Goal: Task Accomplishment & Management: Manage account settings

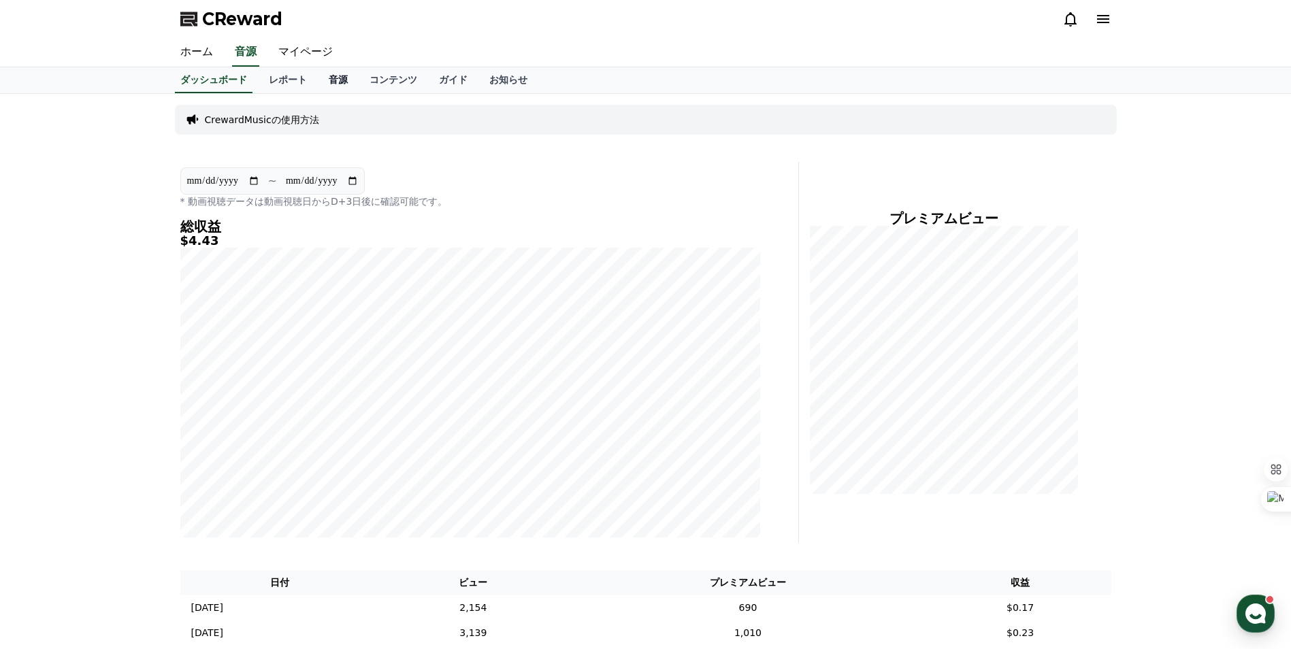
click at [318, 80] on link "音源" at bounding box center [338, 80] width 41 height 26
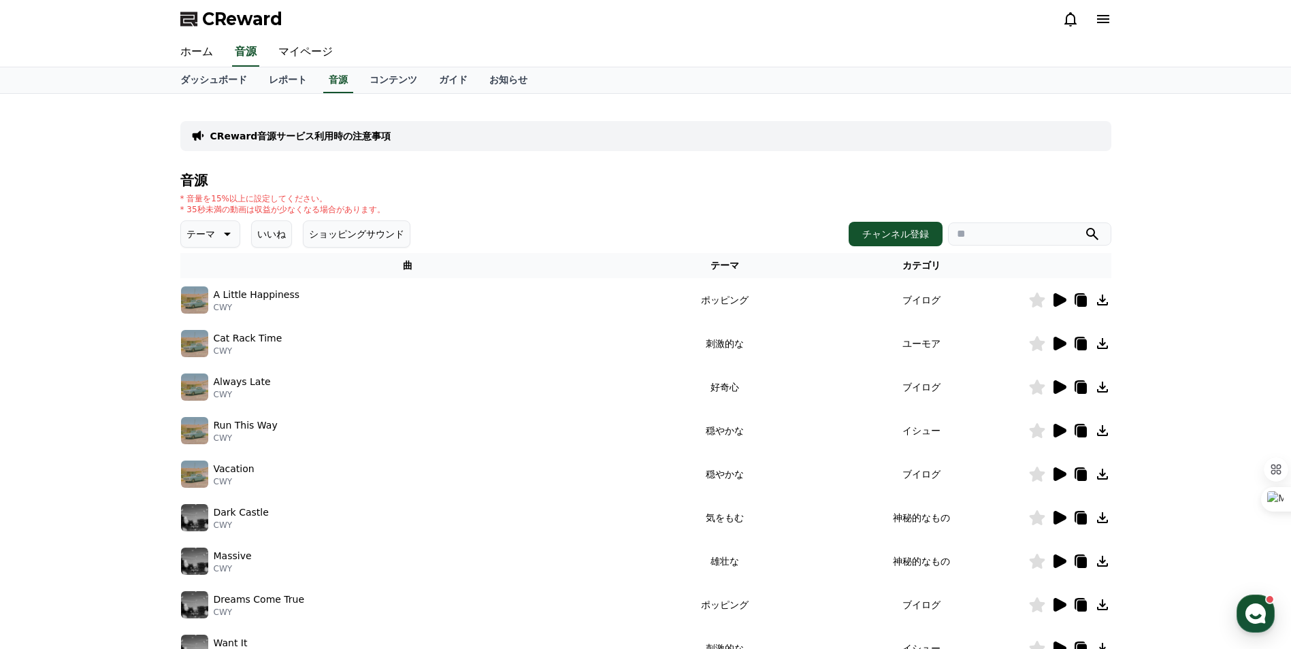
click at [265, 241] on button "いいね" at bounding box center [271, 234] width 41 height 27
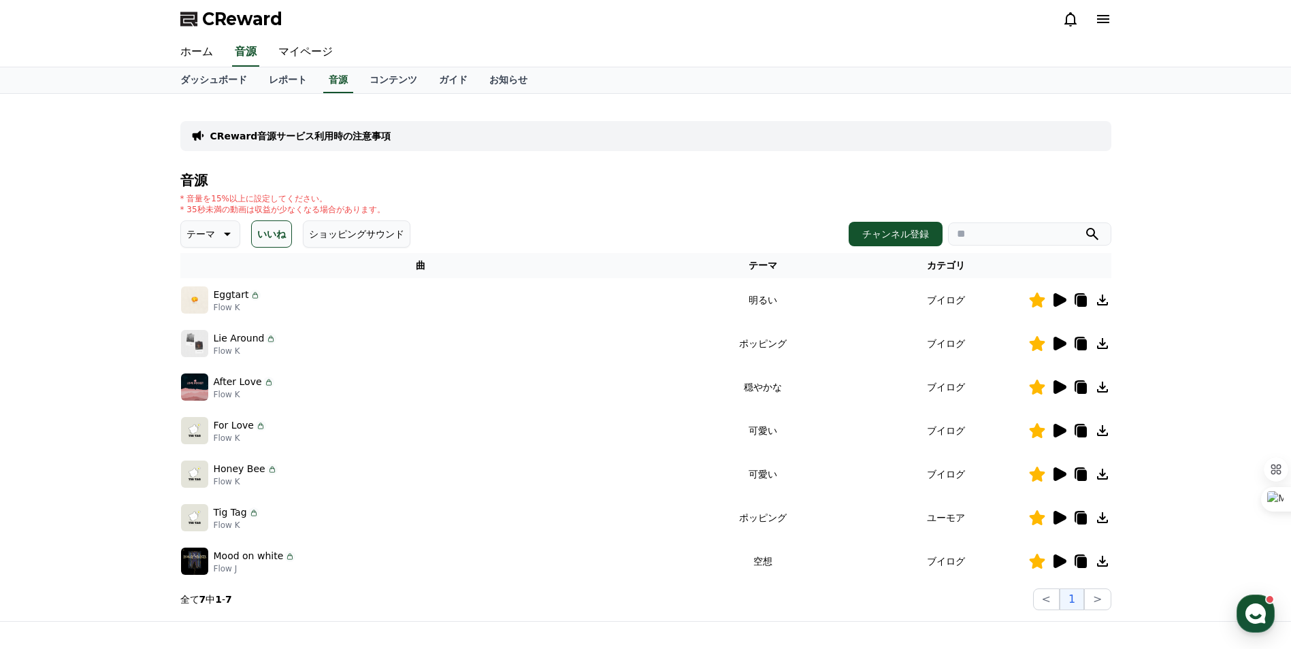
click at [221, 240] on icon at bounding box center [226, 234] width 16 height 16
click at [135, 248] on div "CReward音源サービス利用時の注意事項 音源 * 音量を15%以上に設定してください。 * 35秒未満の動画は収益が少なくなる場合があります。 テーマ テ…" at bounding box center [645, 358] width 1291 height 528
click at [211, 270] on div "全て 空想 好奇心 暗い 明るい ポッピング 刺激的な 反転 [PERSON_NAME]な 劇的な 喜ばしい 気分 EDM 溝 悲しい 穏やかな 可愛い 感動…" at bounding box center [211, 606] width 59 height 702
click at [199, 274] on button "全て" at bounding box center [197, 270] width 30 height 30
click at [256, 236] on button "いいね" at bounding box center [271, 234] width 41 height 27
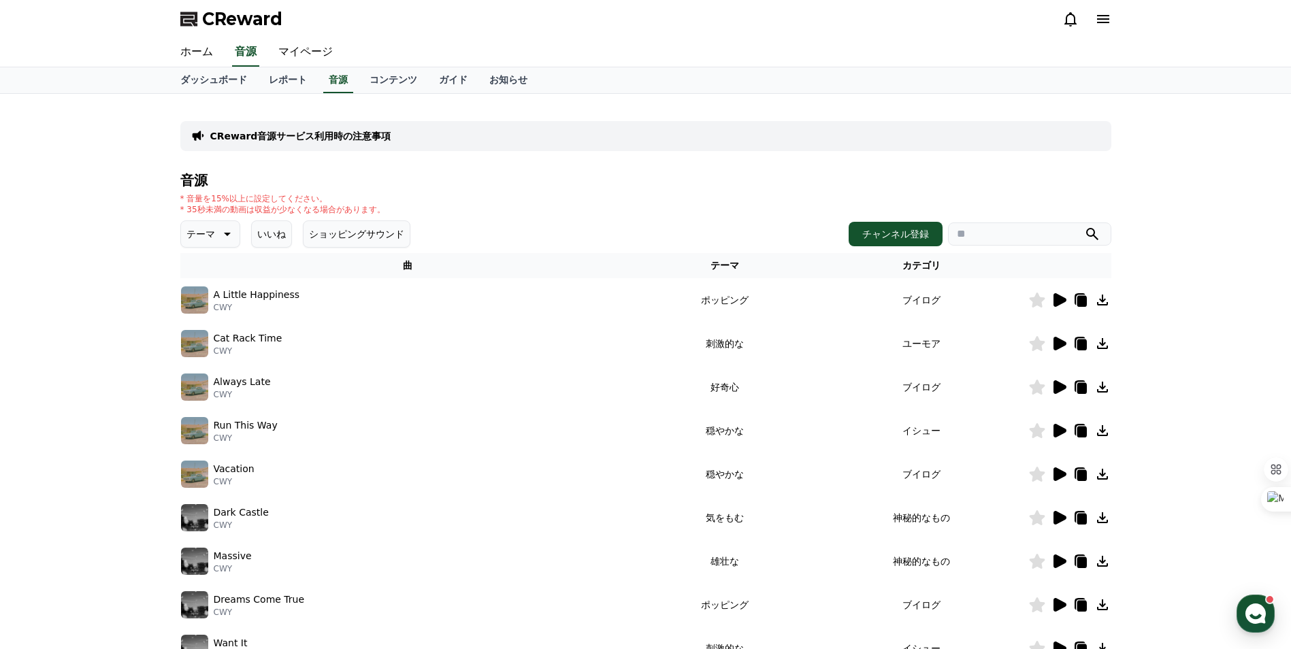
click at [201, 240] on p "テーマ" at bounding box center [201, 234] width 29 height 19
click at [198, 307] on button "空想" at bounding box center [197, 306] width 30 height 30
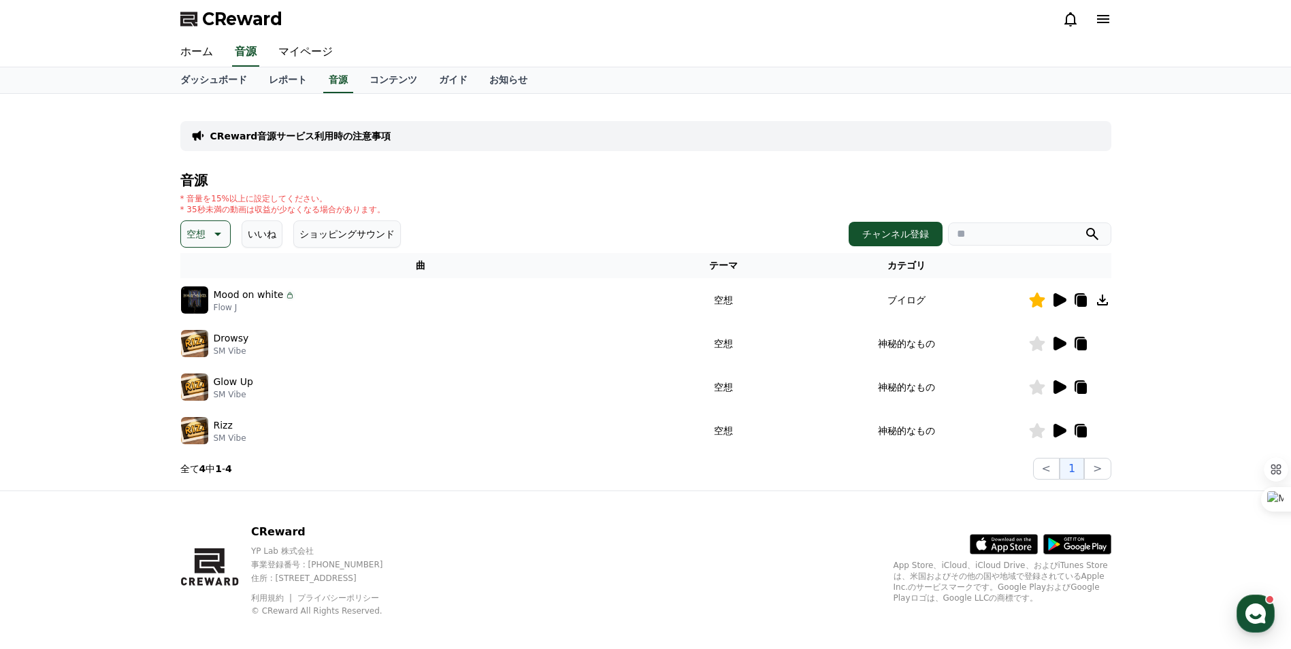
click at [204, 227] on p "空想" at bounding box center [196, 234] width 19 height 19
click at [198, 340] on button "好奇心" at bounding box center [201, 341] width 39 height 30
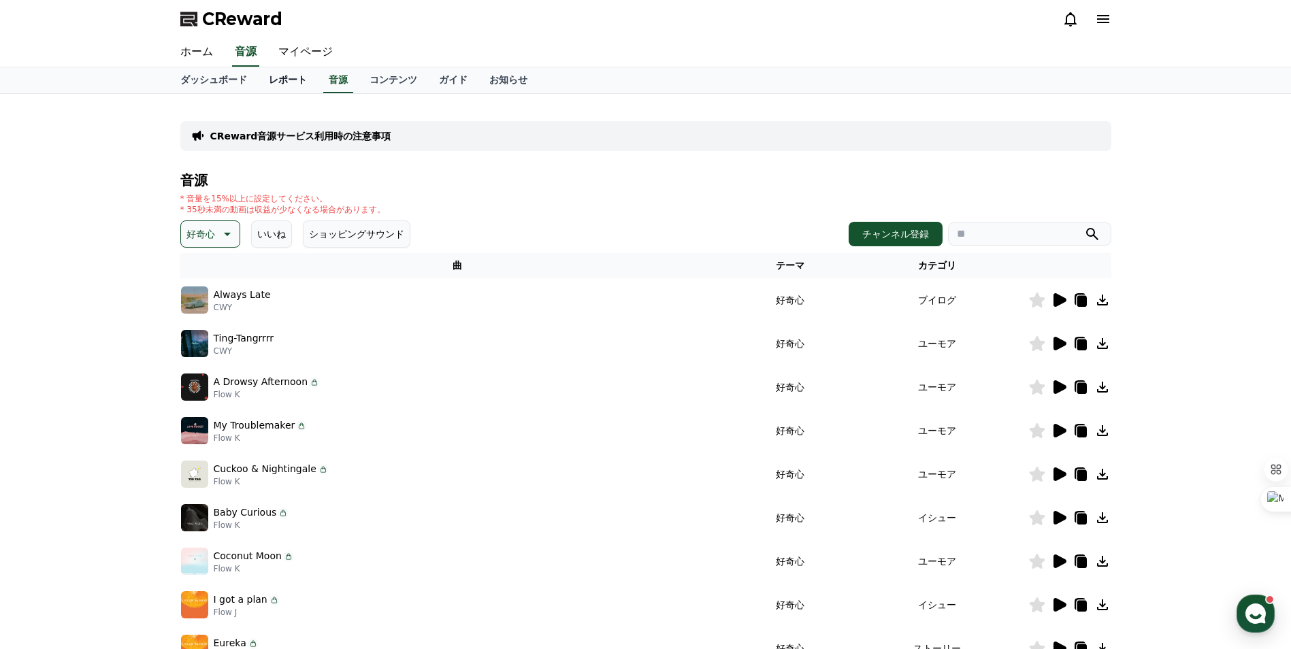
click at [272, 82] on link "レポート" at bounding box center [288, 80] width 60 height 26
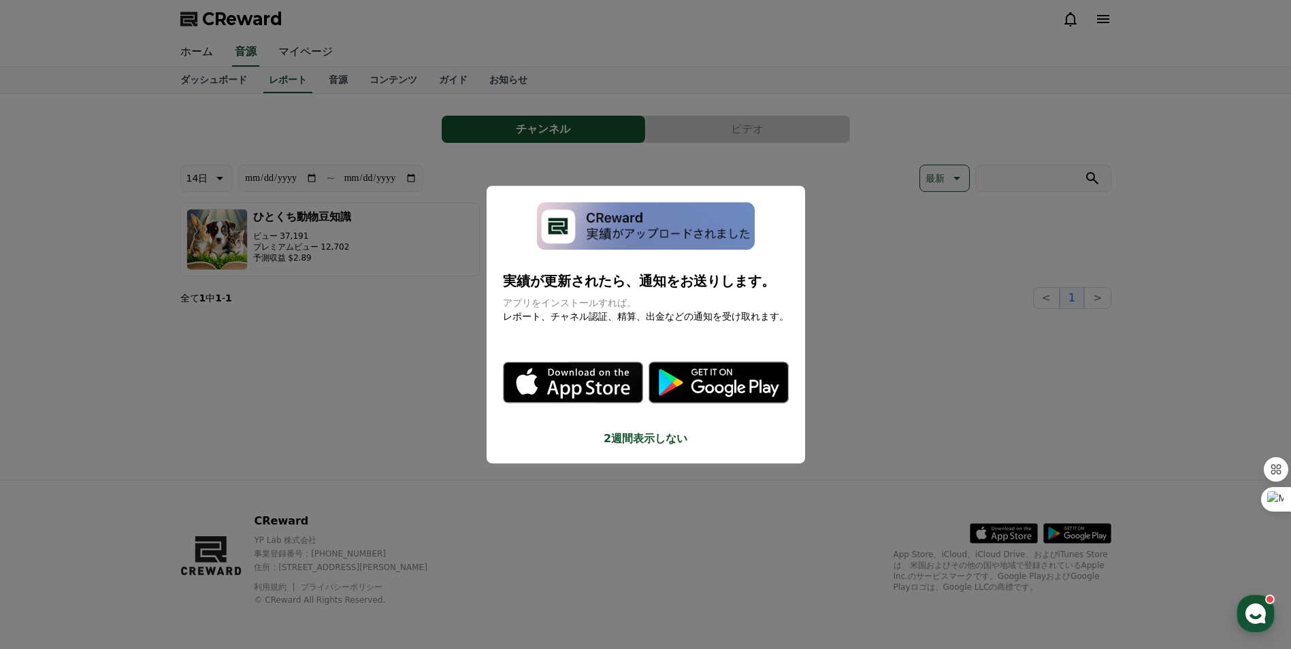
click at [526, 71] on button "close modal" at bounding box center [645, 324] width 1291 height 649
click at [318, 69] on link "音源" at bounding box center [338, 80] width 41 height 26
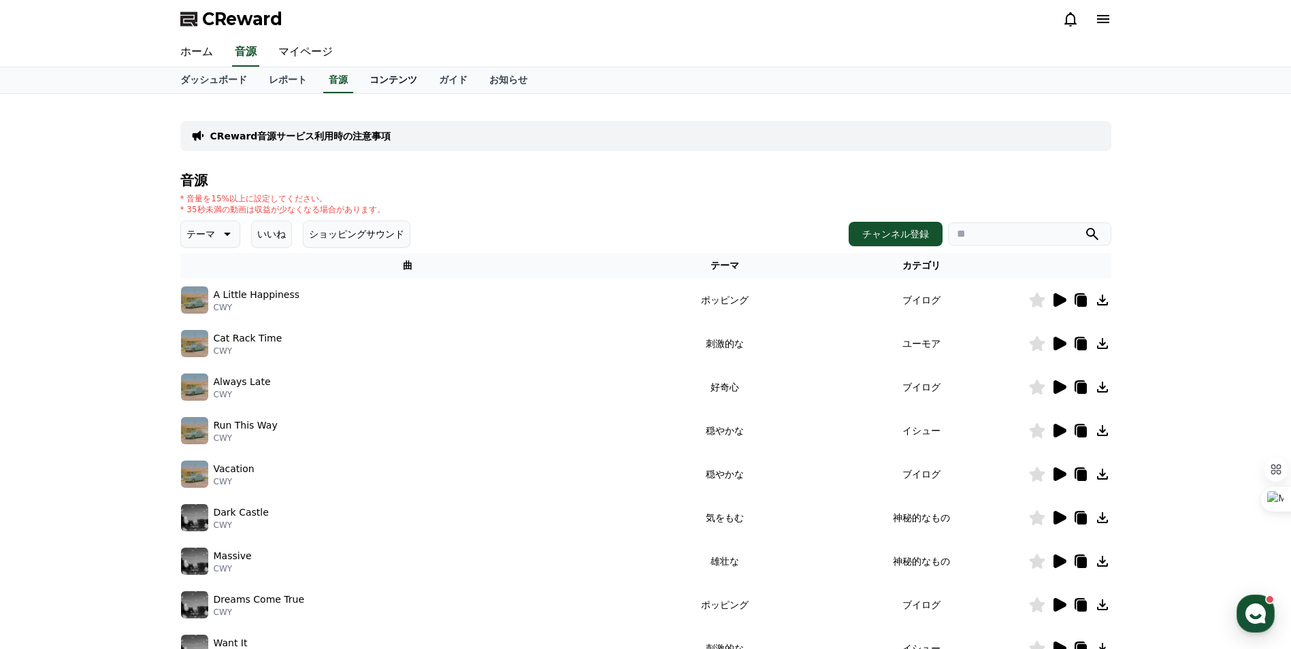
click at [359, 78] on link "コンテンツ" at bounding box center [393, 80] width 69 height 26
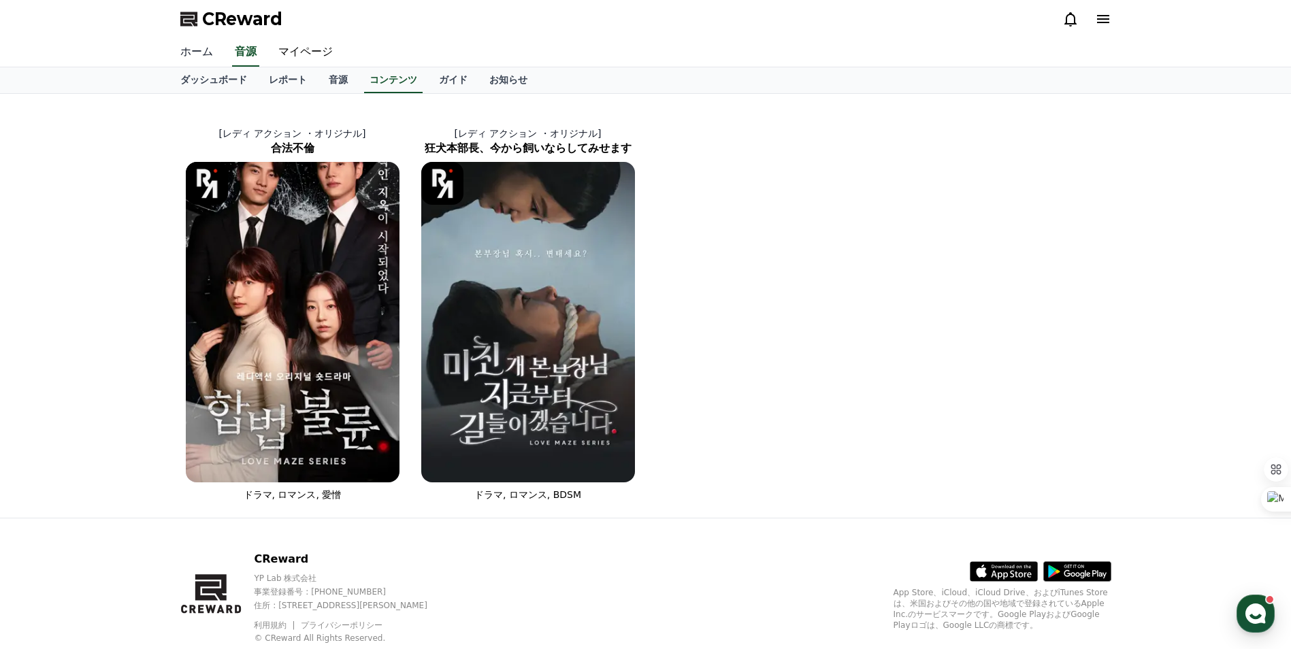
click at [198, 46] on link "ホーム" at bounding box center [196, 52] width 54 height 29
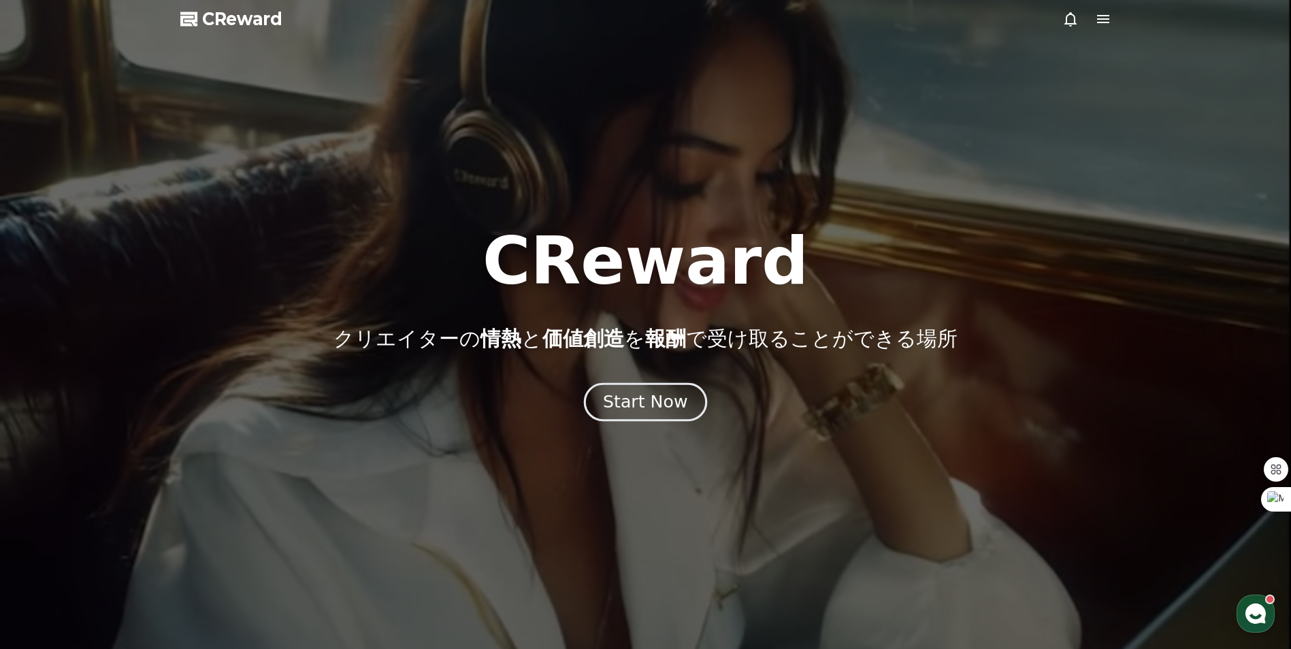
click at [632, 419] on button "Start Now" at bounding box center [645, 402] width 123 height 39
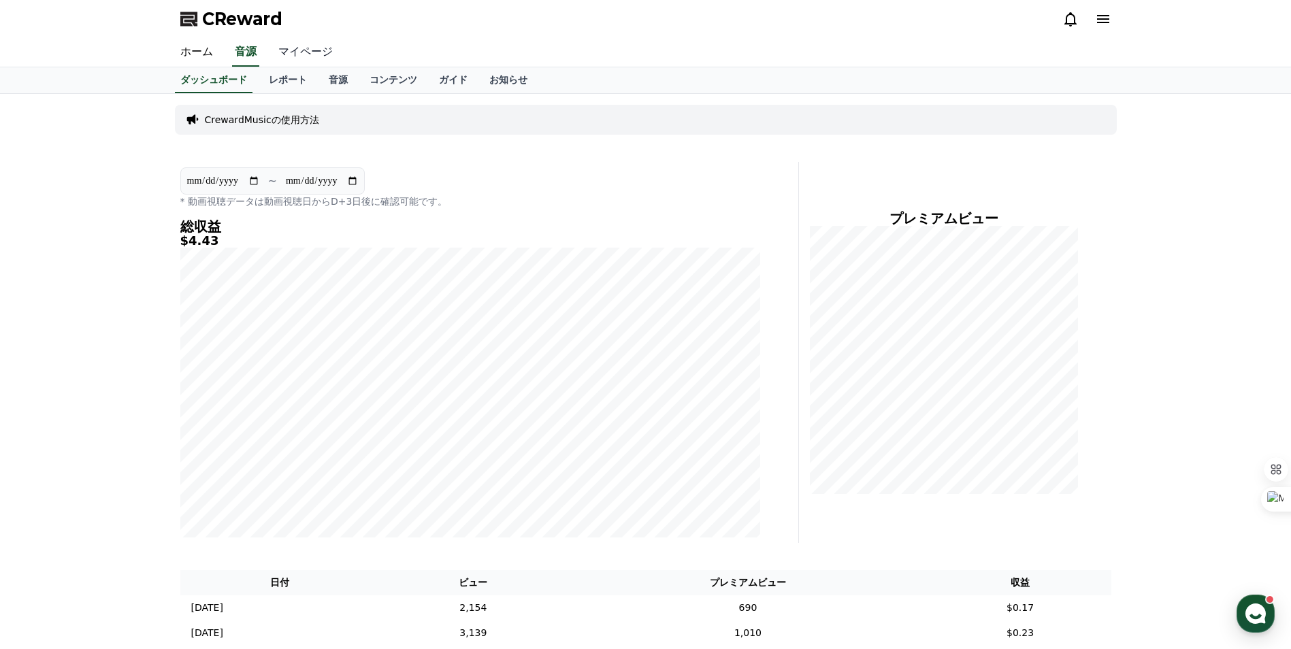
click at [298, 52] on link "マイページ" at bounding box center [306, 52] width 76 height 29
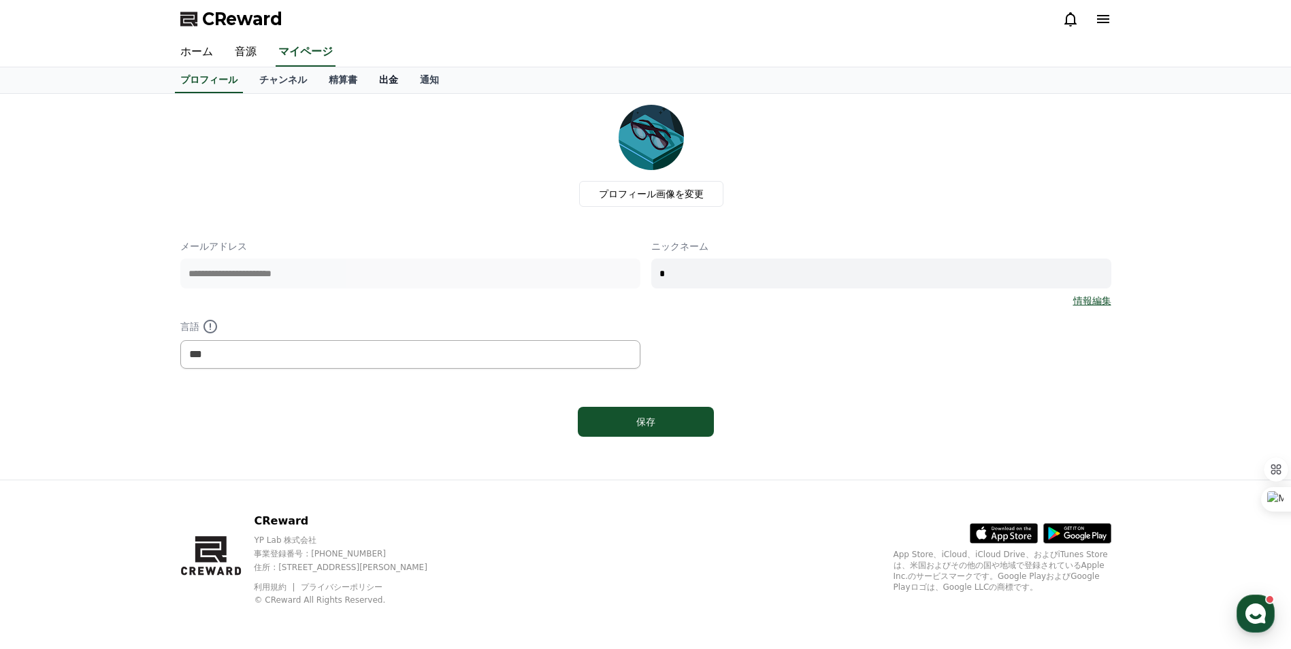
click at [374, 85] on link "出金" at bounding box center [388, 80] width 41 height 26
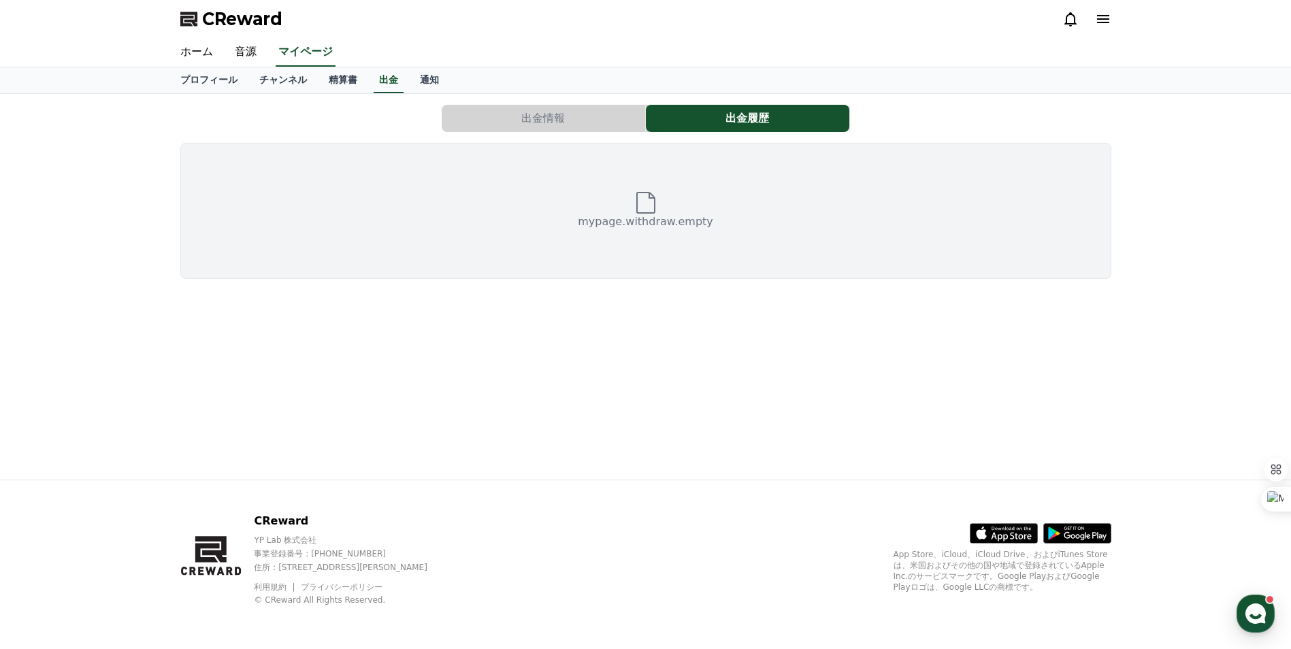
click at [513, 110] on button "出金情報" at bounding box center [544, 118] width 204 height 27
